Goal: Information Seeking & Learning: Learn about a topic

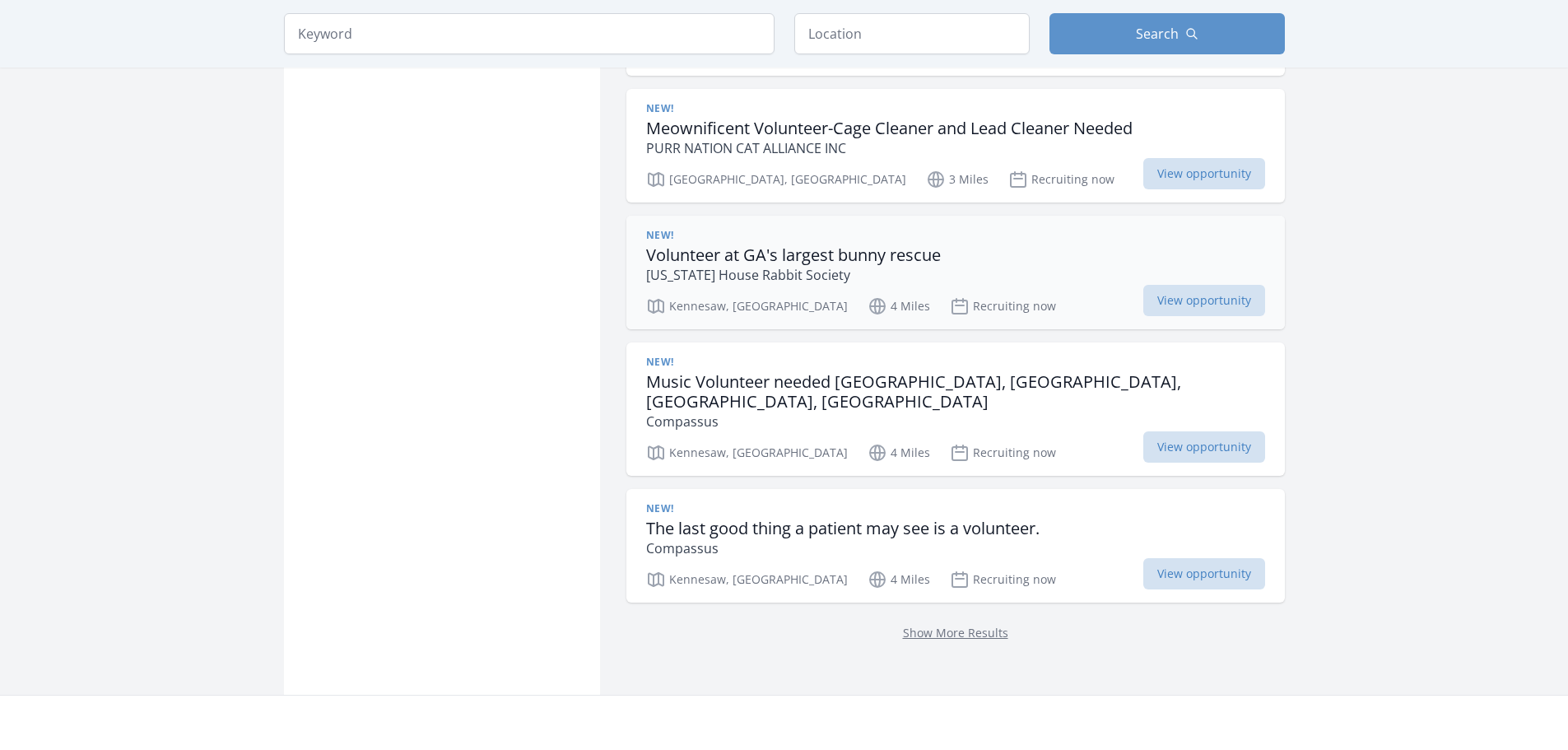
scroll to position [2409, 0]
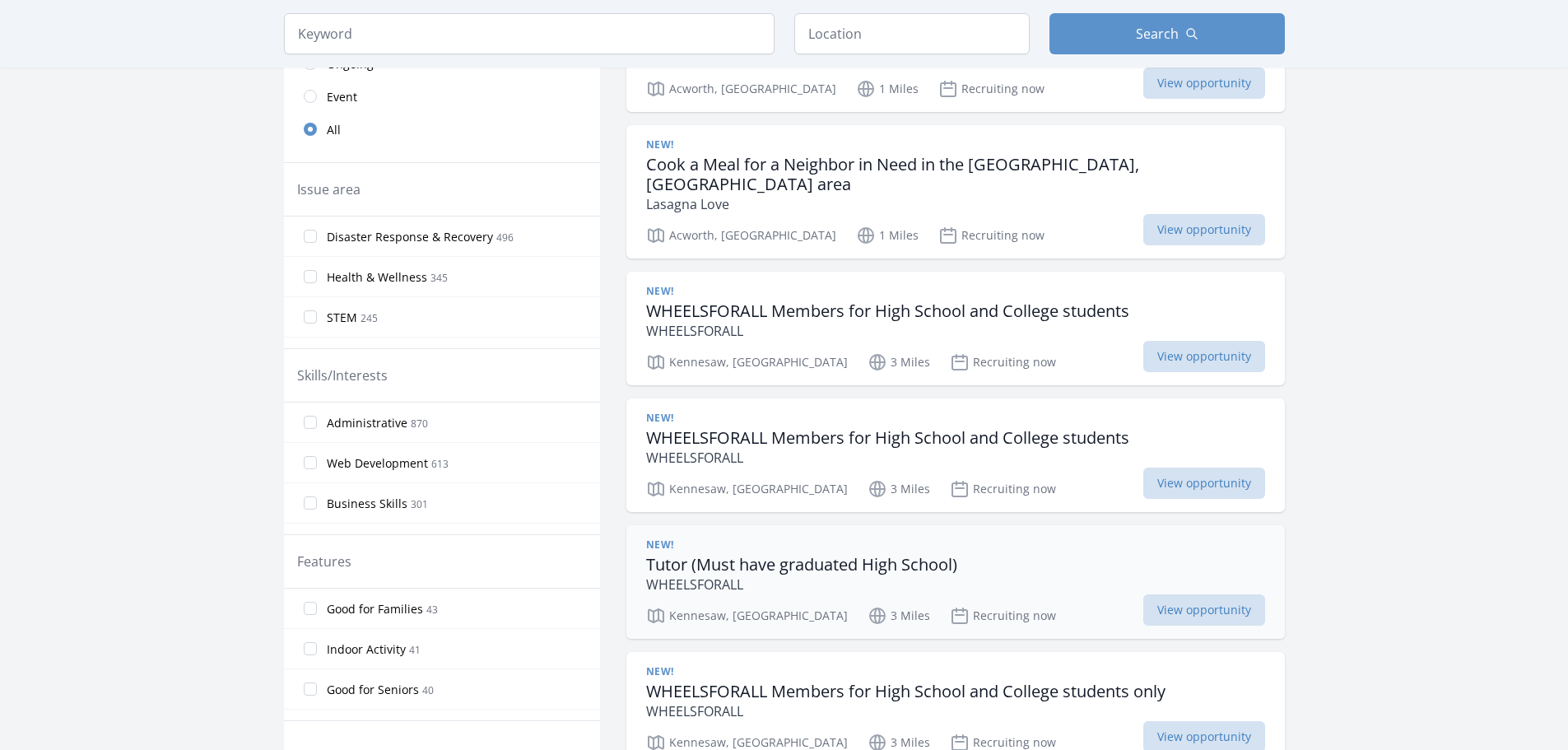
scroll to position [104, 0]
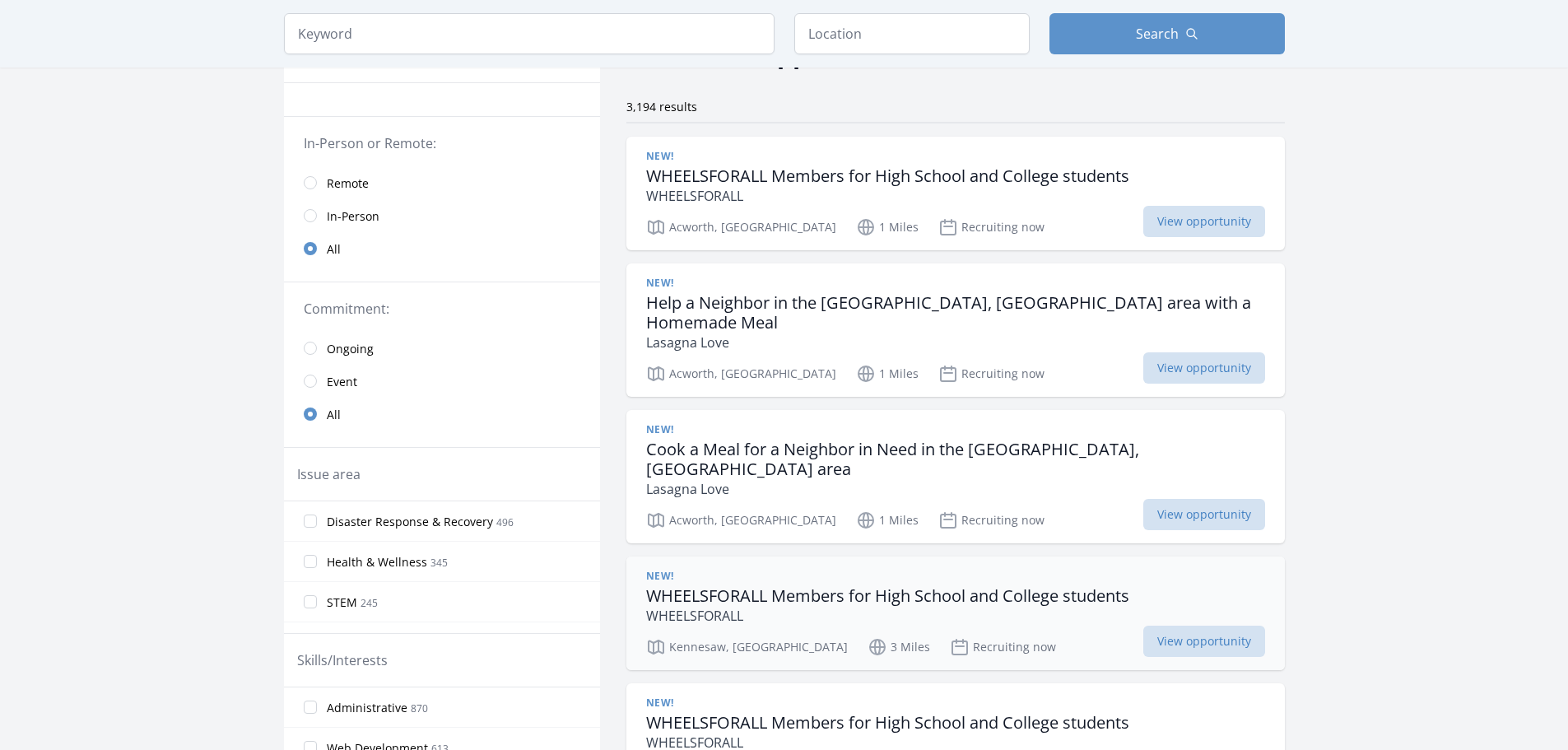
click at [811, 586] on h3 "WHEELSFORALL Members for High School and College students" at bounding box center [887, 596] width 483 height 20
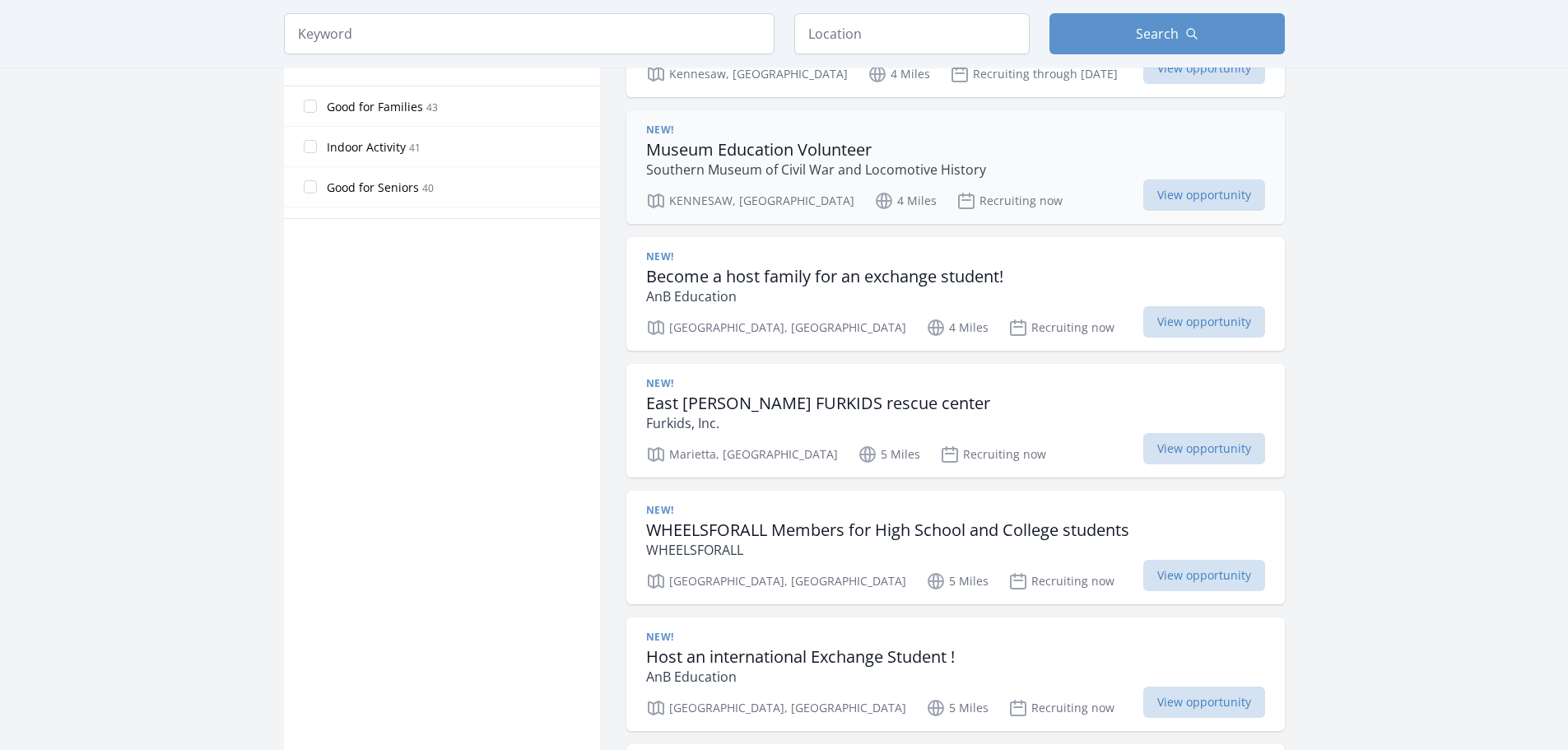
scroll to position [928, 0]
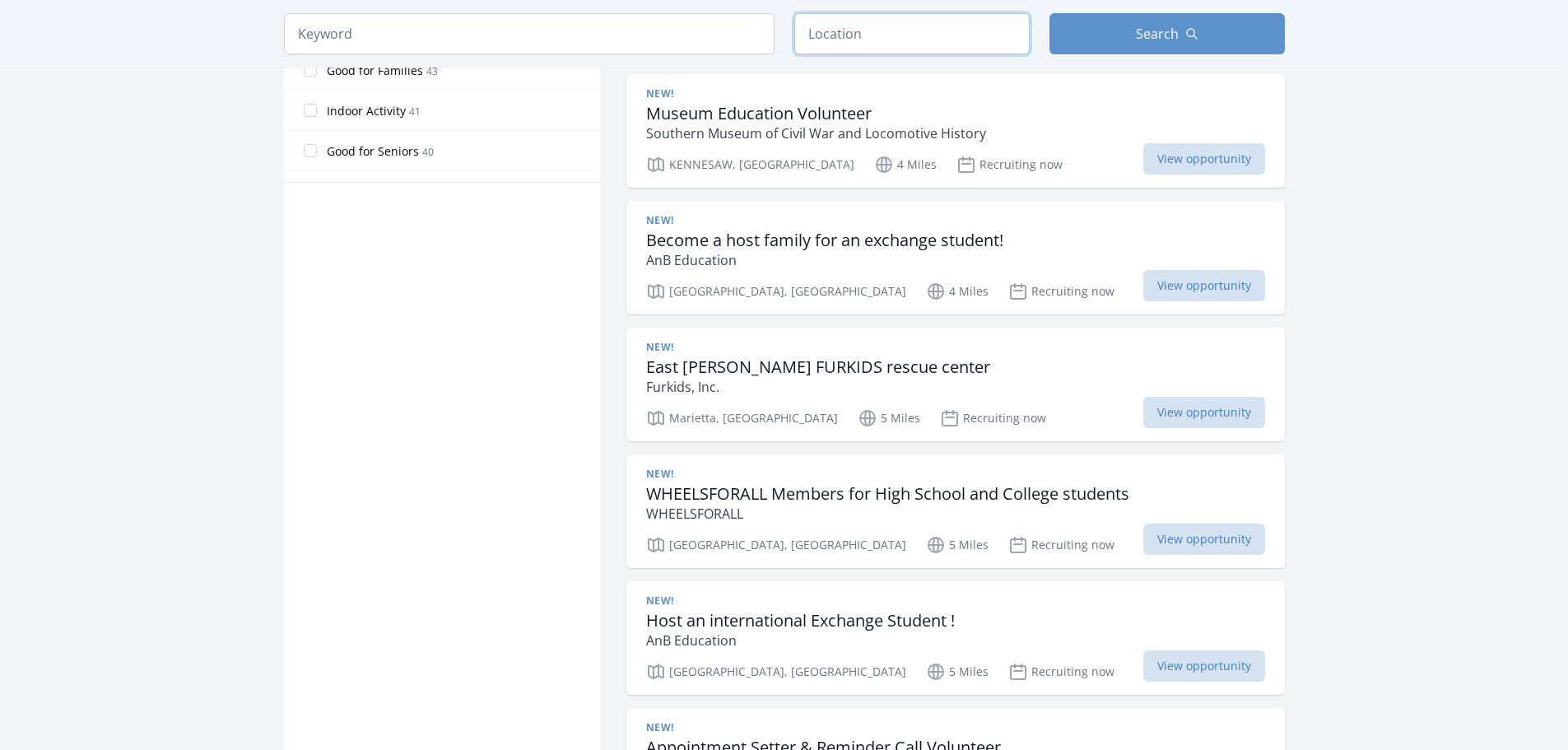
click at [862, 31] on input "text" at bounding box center [912, 34] width 236 height 41
type input "Alpharetta, GA, USA"
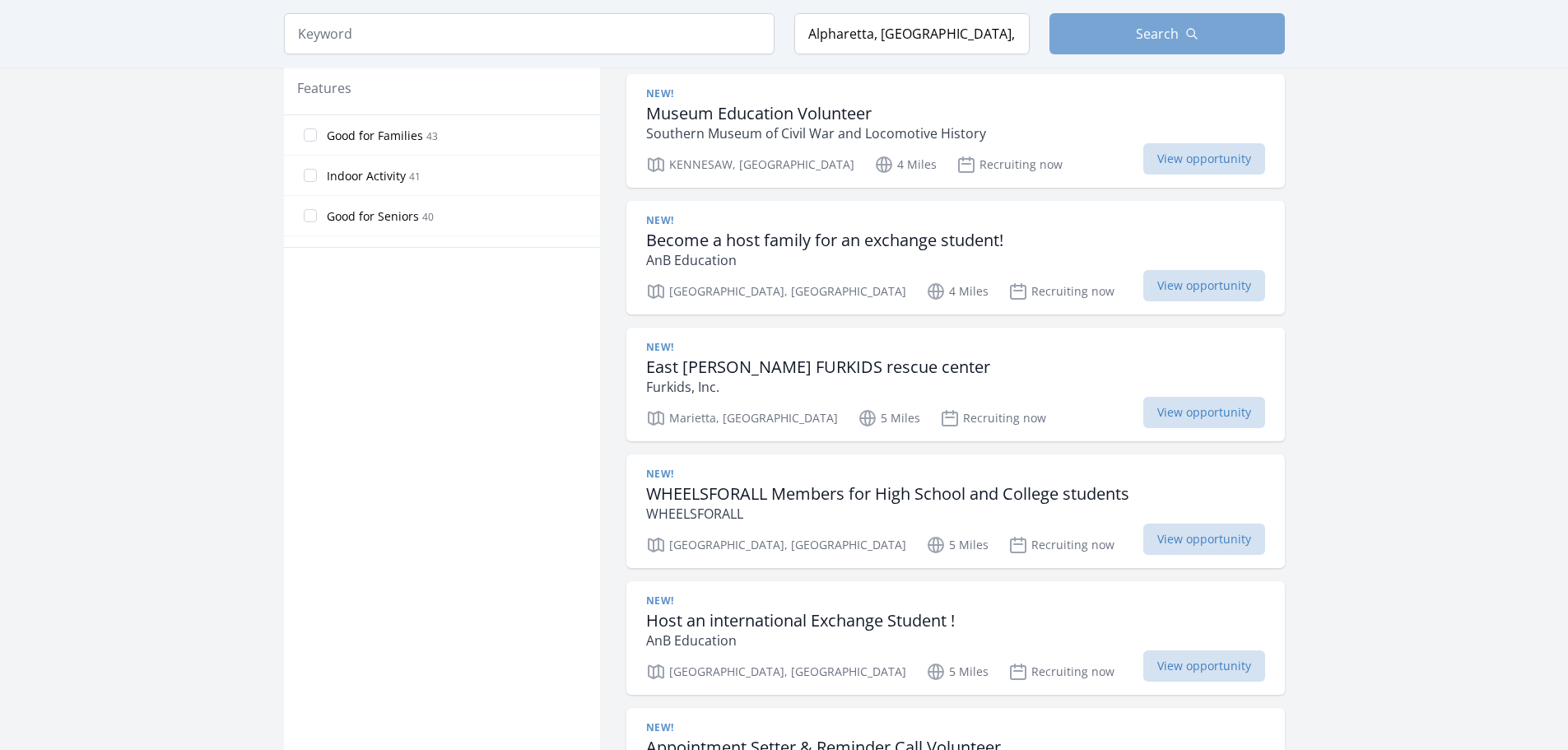
scroll to position [993, 0]
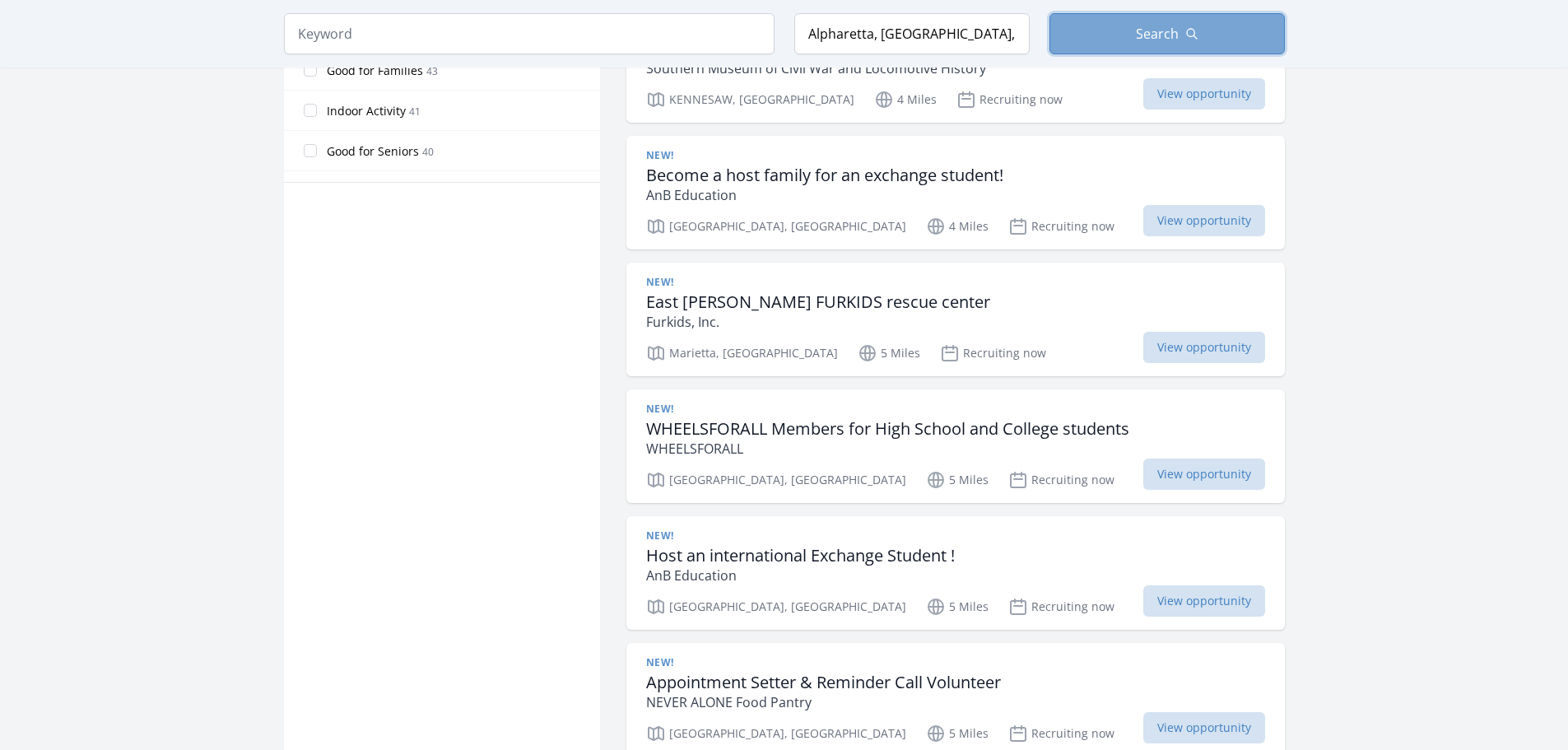
click at [1134, 31] on button "Search" at bounding box center [1167, 34] width 236 height 41
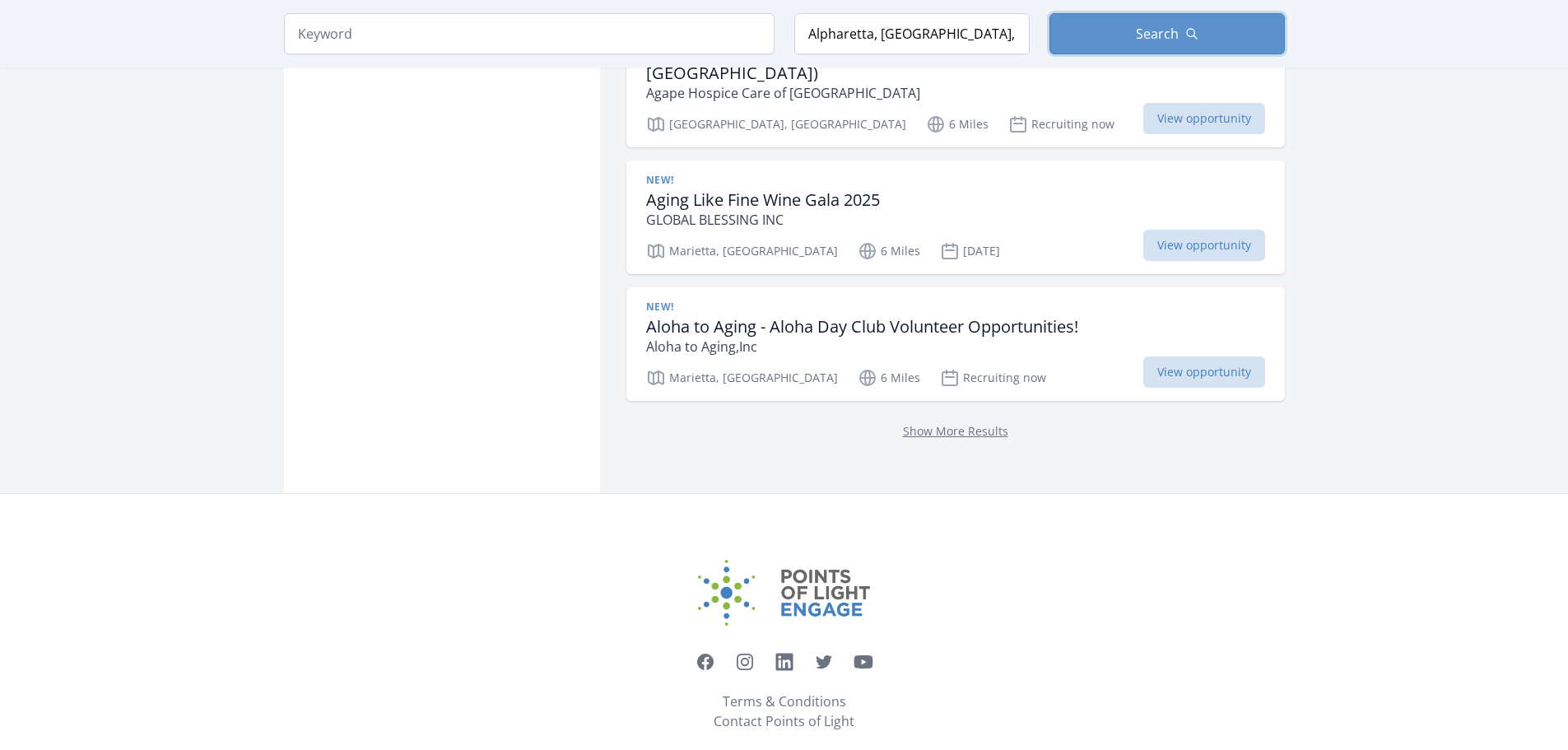
scroll to position [2409, 0]
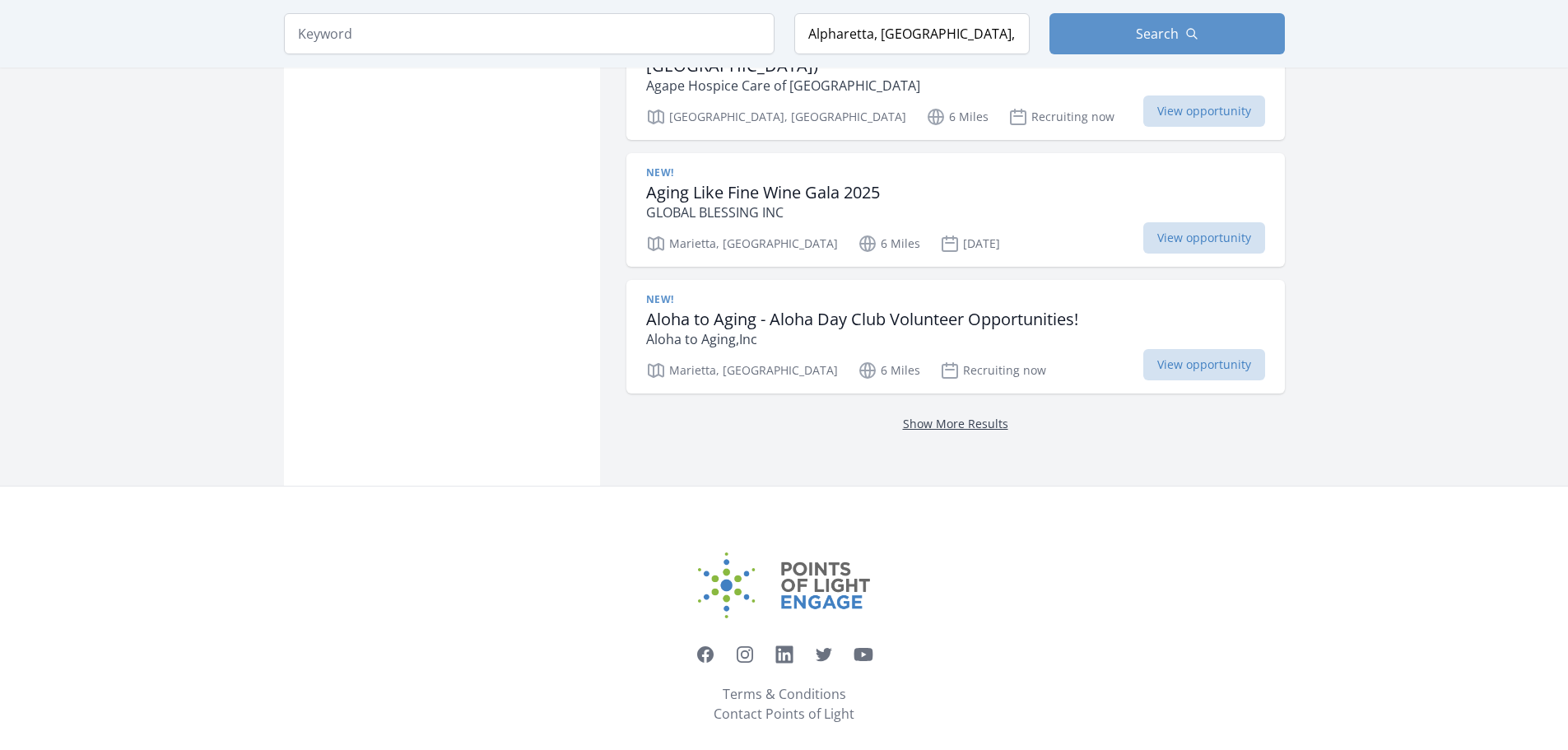
click at [961, 415] on link "Show More Results" at bounding box center [955, 423] width 105 height 16
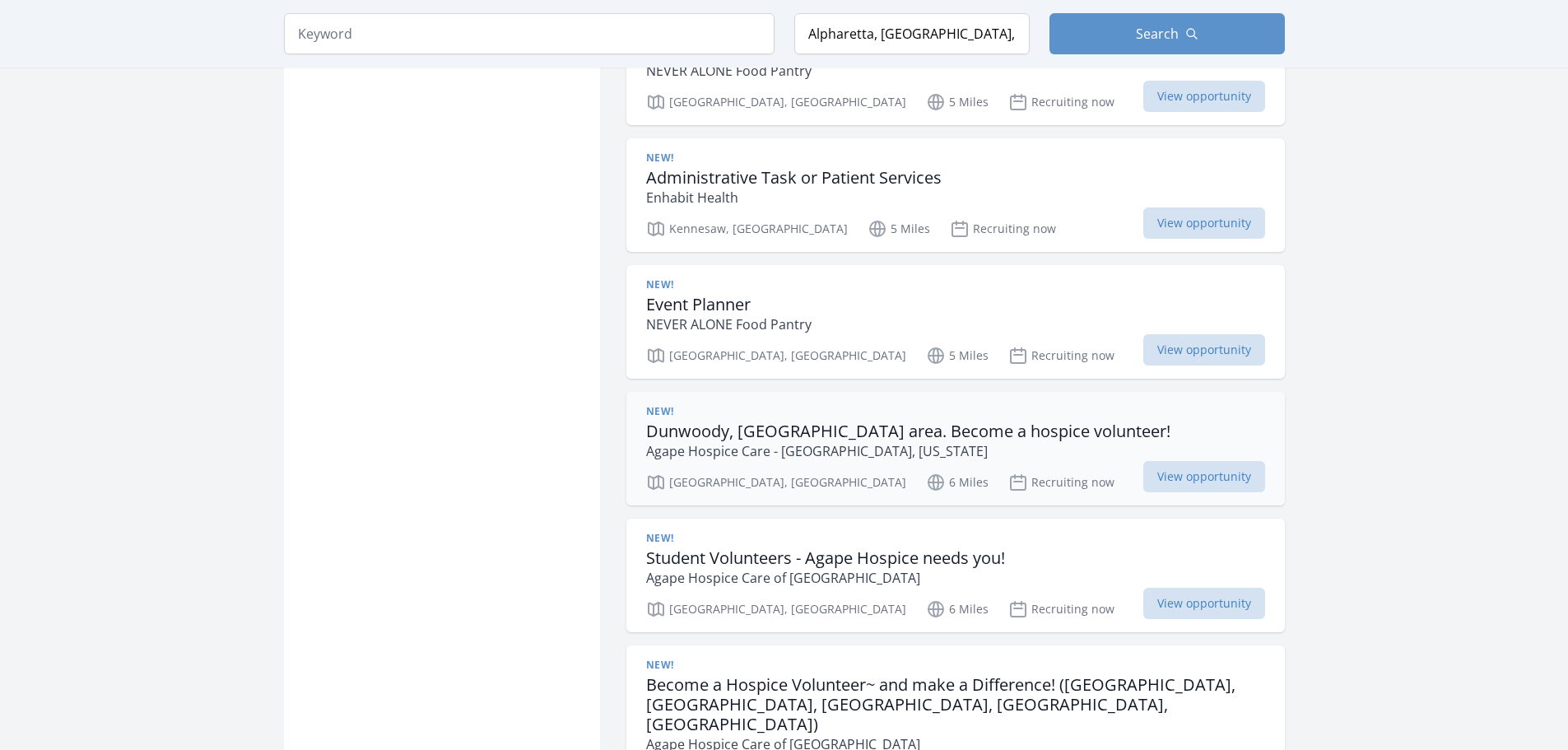
scroll to position [2409, 0]
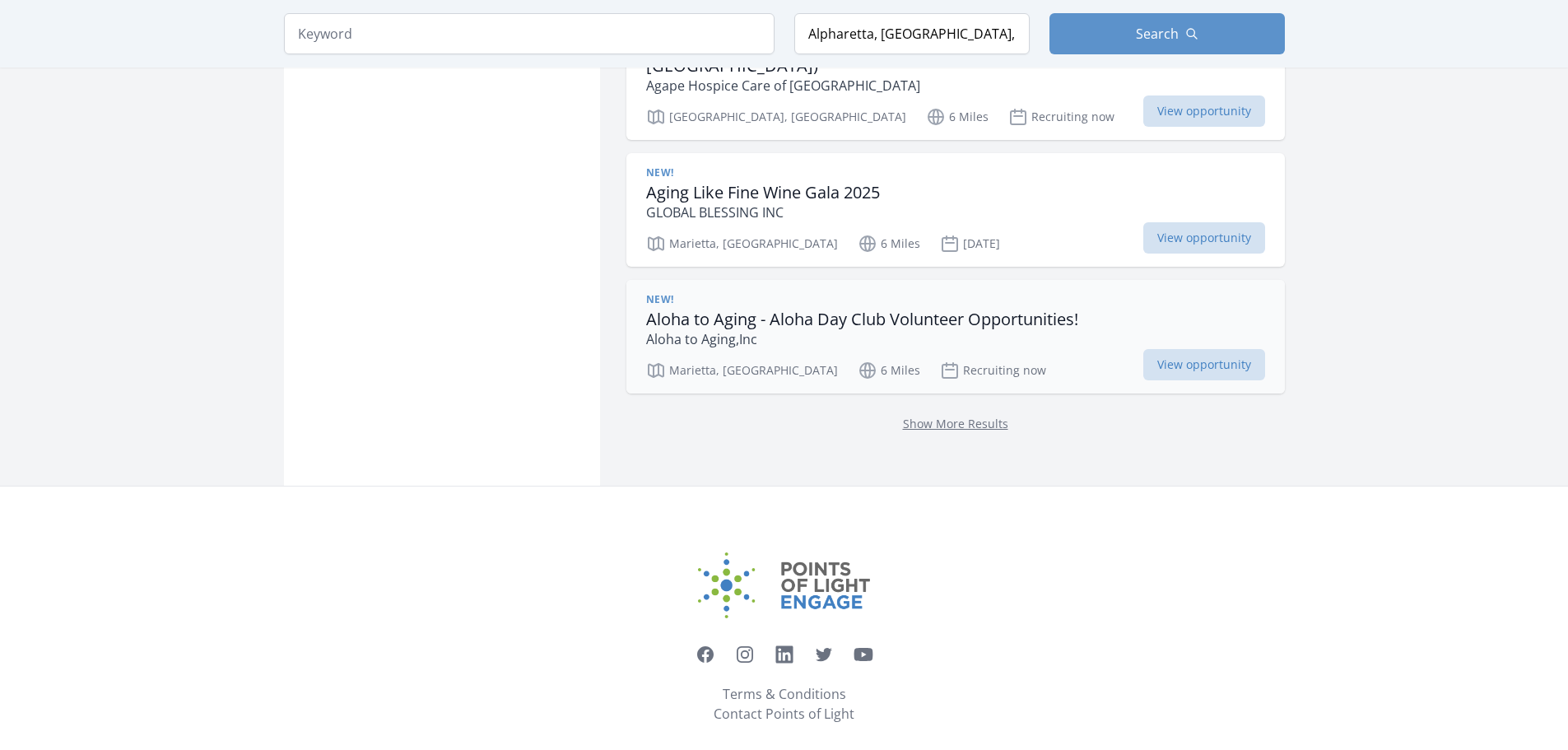
click at [713, 361] on p "Marietta, GA" at bounding box center [741, 371] width 192 height 20
click at [687, 310] on h3 "Aloha to Aging - Aloha Day Club Volunteer Opportunities!" at bounding box center [862, 320] width 432 height 20
